Goal: Task Accomplishment & Management: Manage account settings

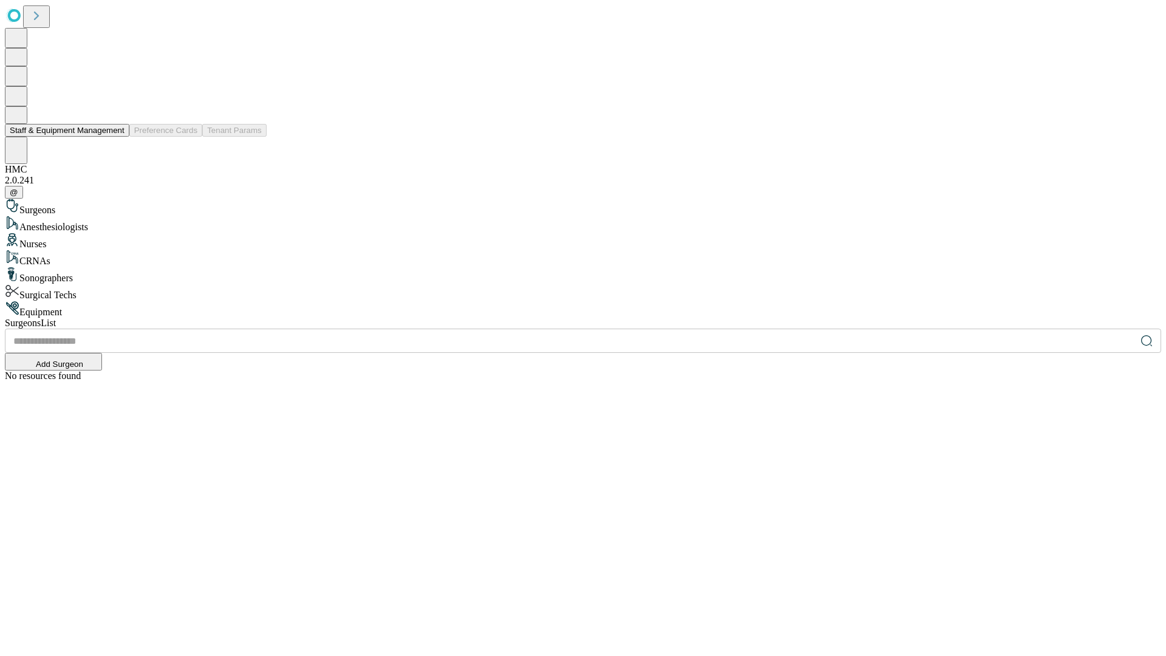
click at [116, 137] on button "Staff & Equipment Management" at bounding box center [67, 130] width 124 height 13
